Goal: Use online tool/utility: Utilize a website feature to perform a specific function

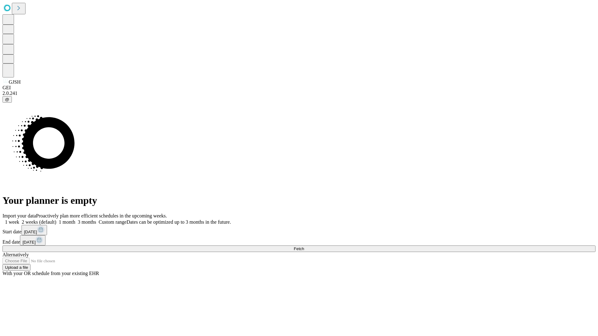
click at [304, 247] on span "Fetch" at bounding box center [299, 249] width 10 height 5
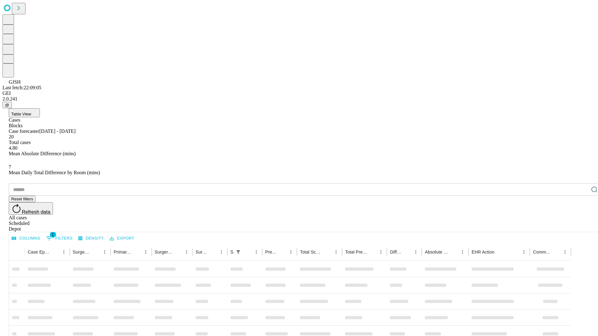
click at [31, 112] on span "Table View" at bounding box center [21, 114] width 20 height 5
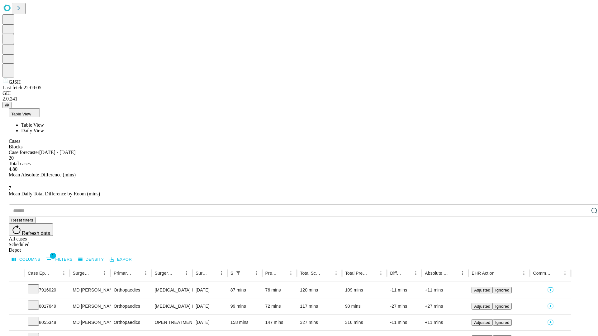
click at [44, 128] on span "Daily View" at bounding box center [32, 130] width 23 height 5
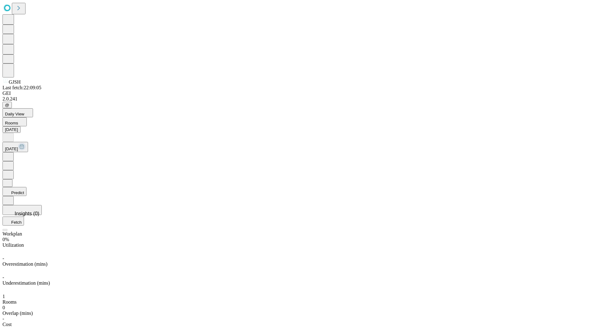
click at [26, 187] on button "Predict" at bounding box center [14, 191] width 24 height 9
